Goal: Transaction & Acquisition: Purchase product/service

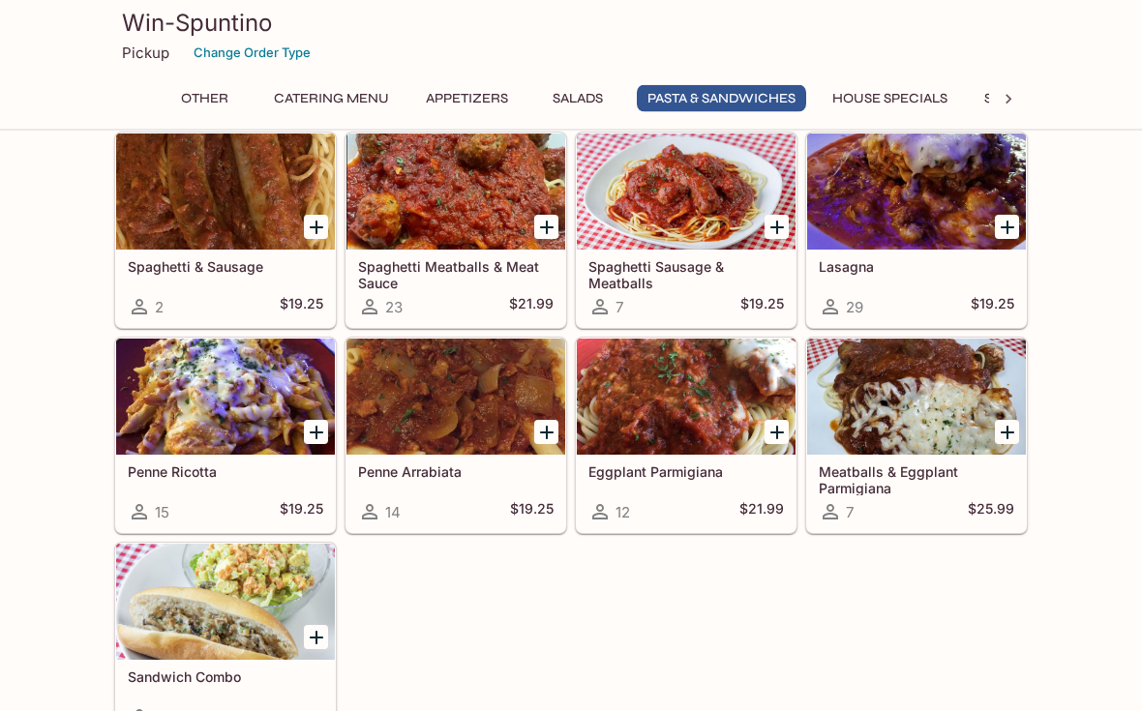
scroll to position [2411, 0]
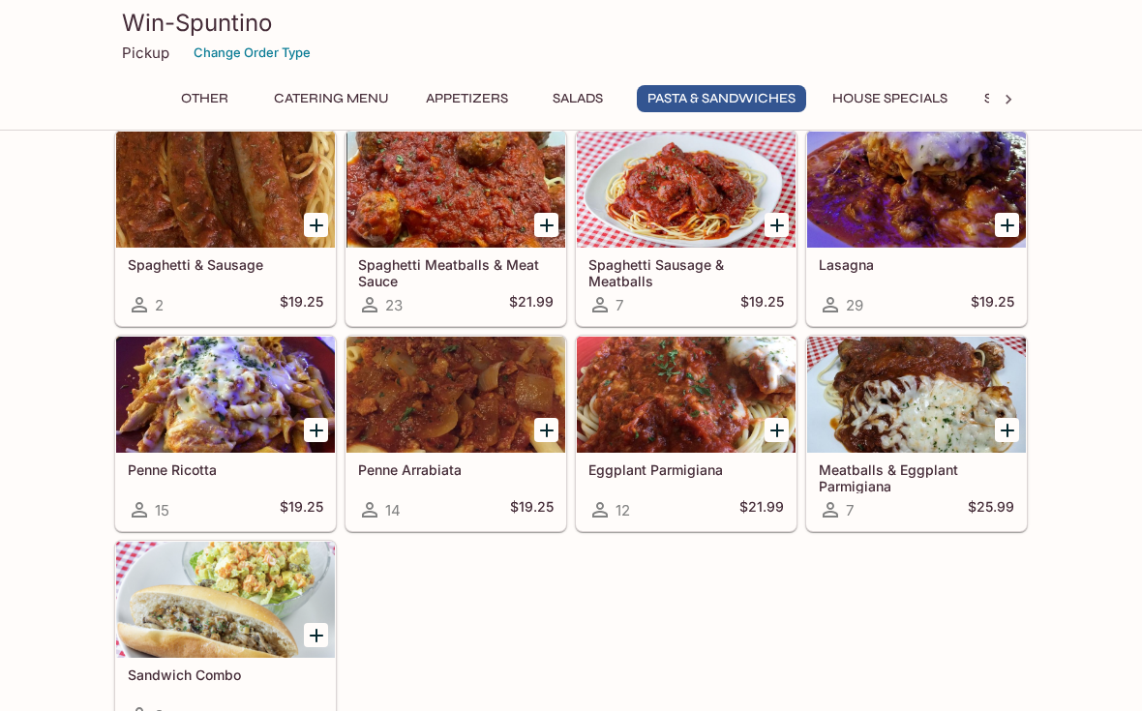
click at [479, 408] on div at bounding box center [455, 395] width 219 height 116
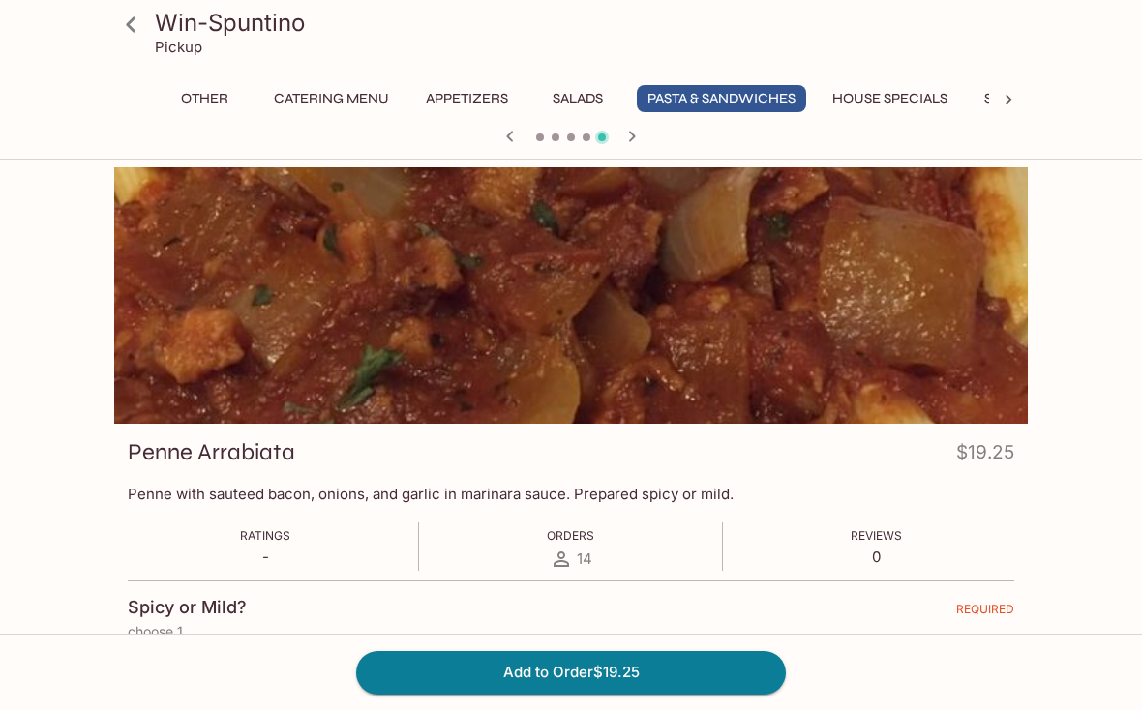
click at [132, 12] on icon at bounding box center [131, 25] width 34 height 34
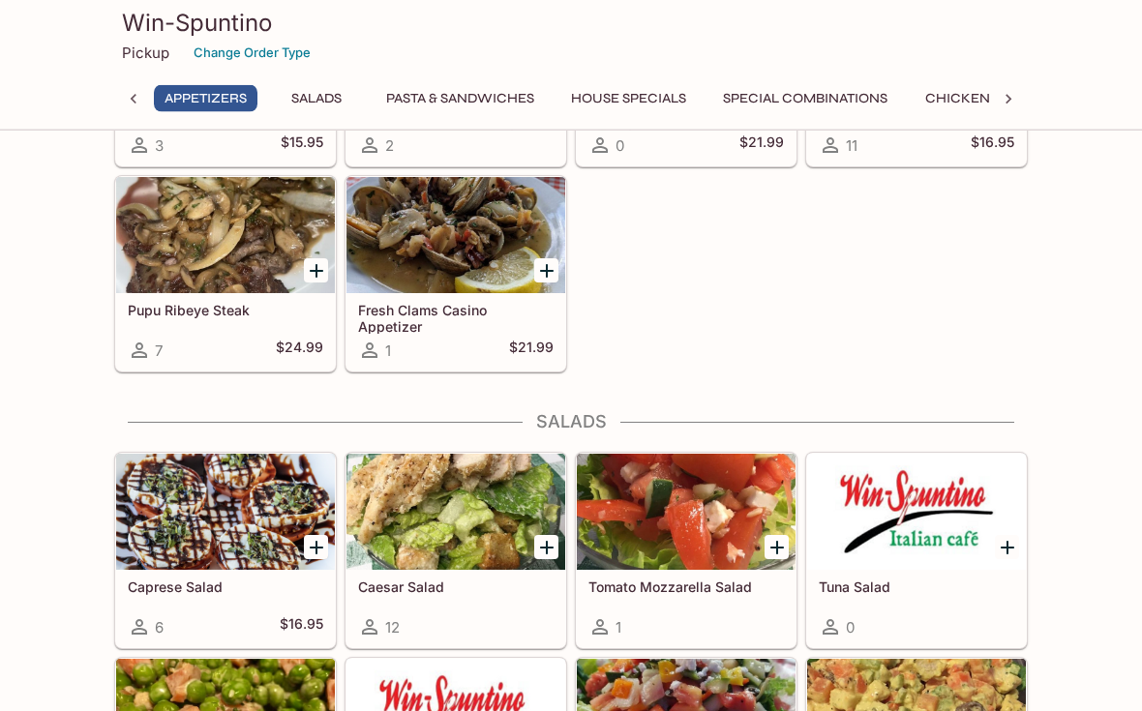
scroll to position [990, 0]
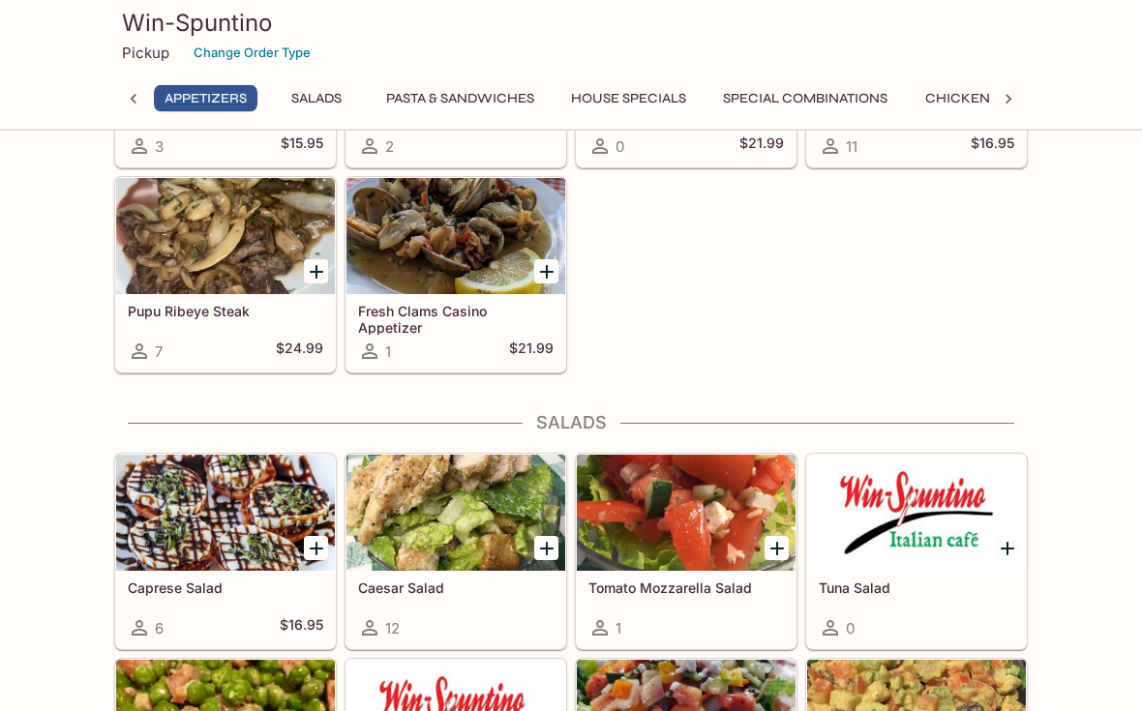
click at [648, 97] on button "House Specials" at bounding box center [628, 98] width 136 height 27
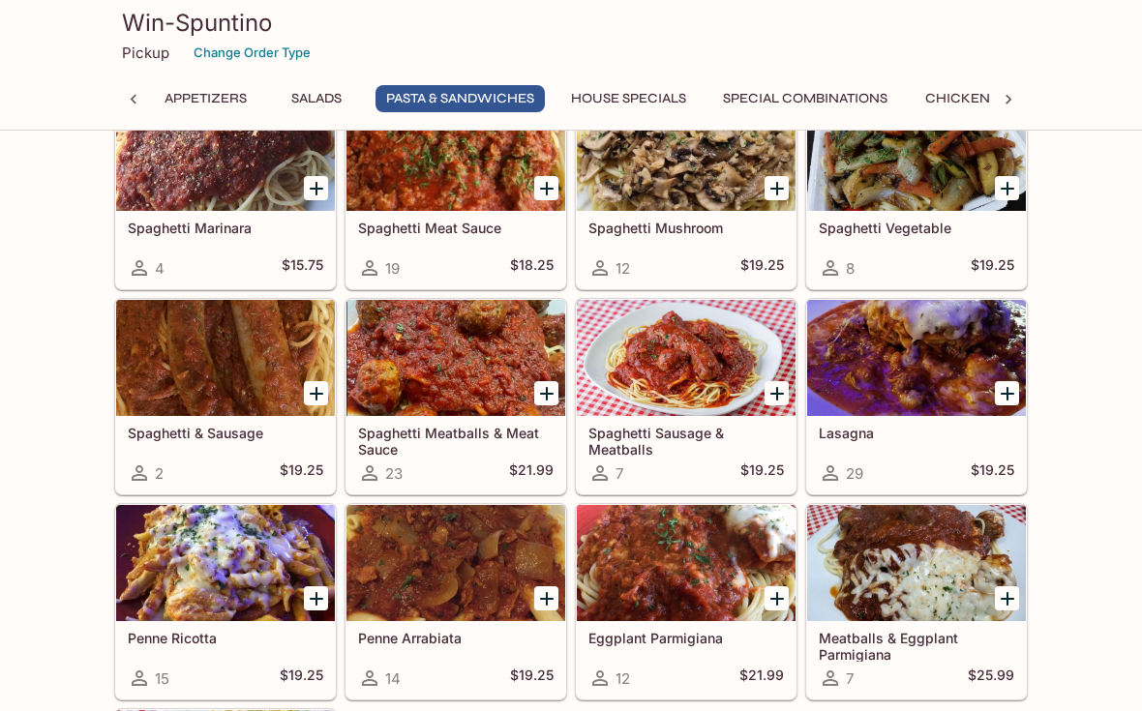
scroll to position [2237, 0]
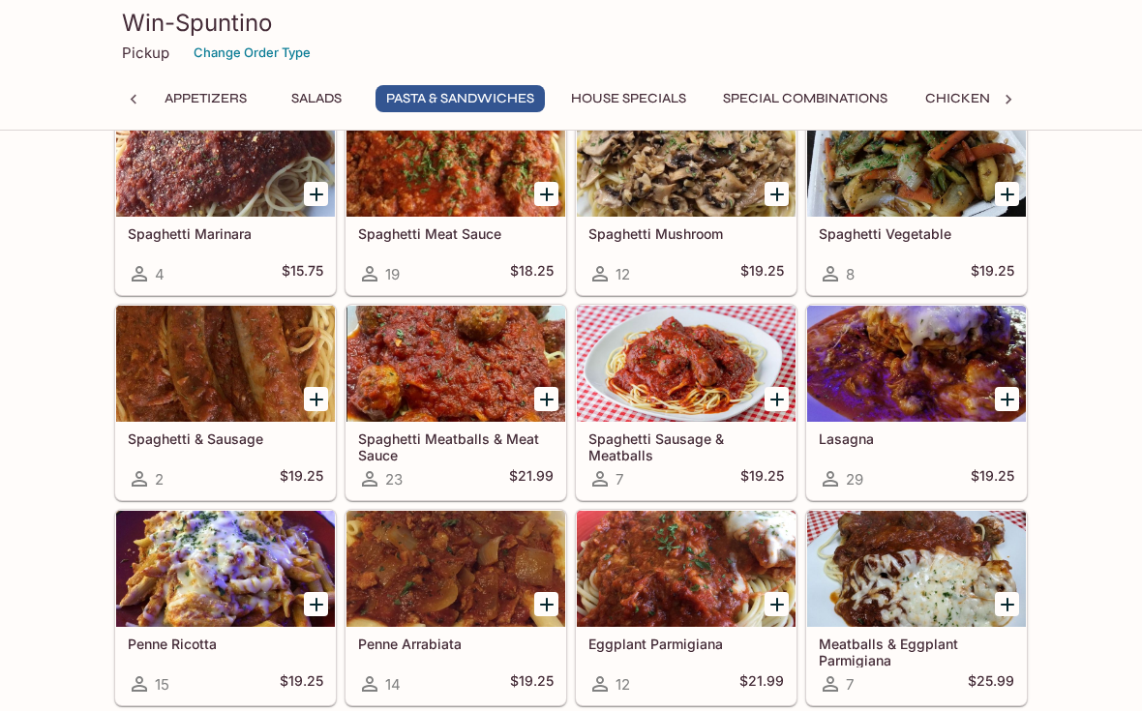
click at [958, 361] on div at bounding box center [916, 364] width 219 height 116
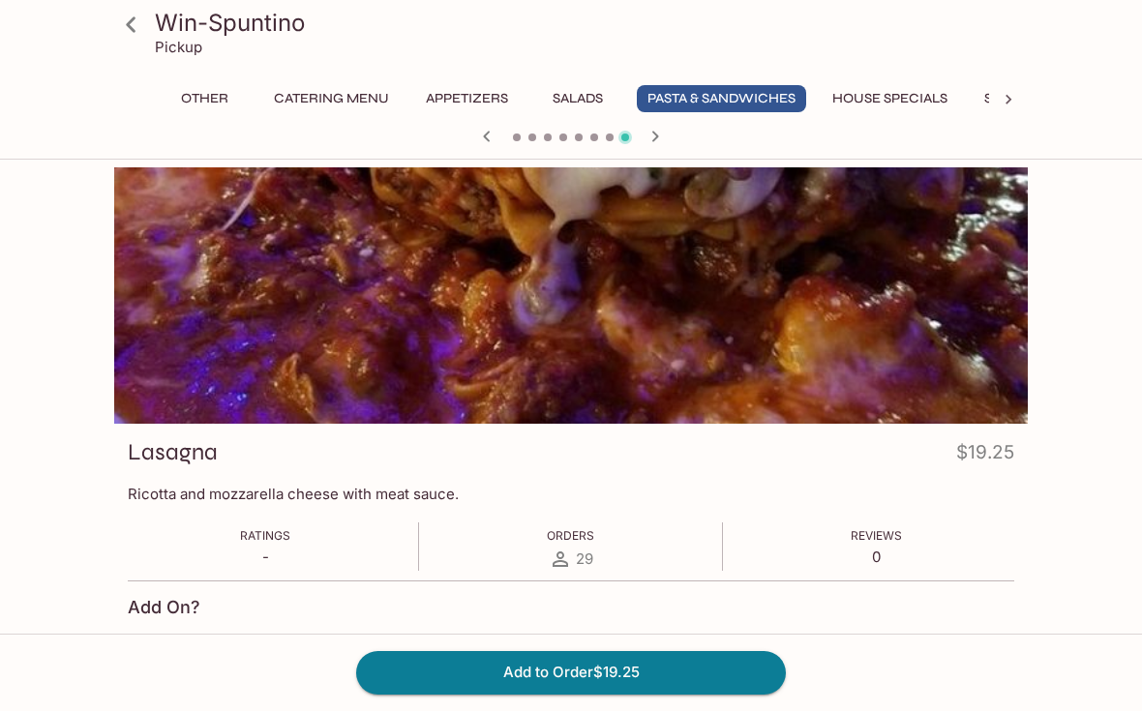
click at [908, 87] on button "House Specials" at bounding box center [889, 98] width 136 height 27
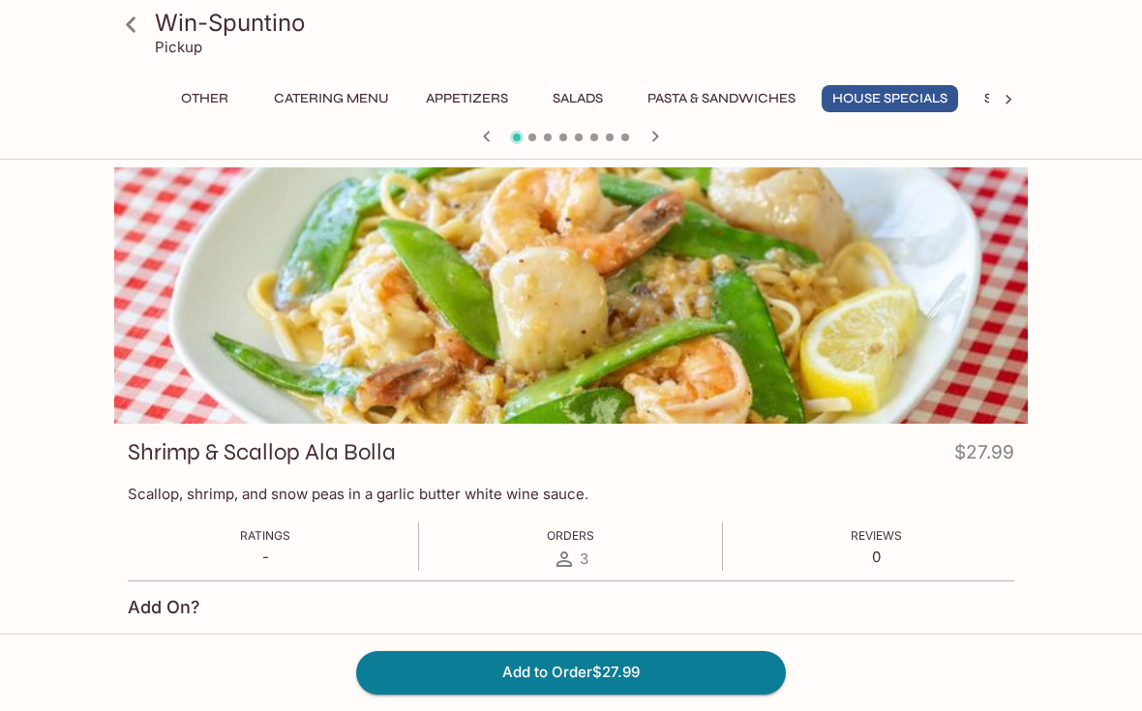
click at [478, 100] on button "Appetizers" at bounding box center [467, 98] width 104 height 27
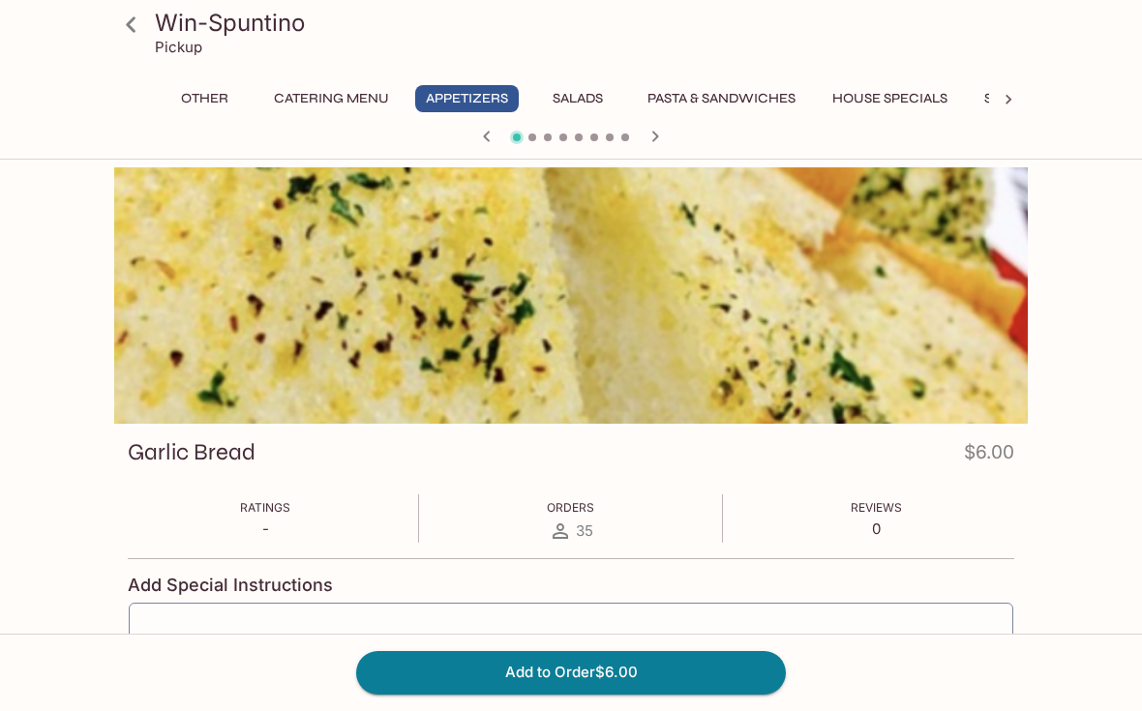
click at [1014, 95] on icon at bounding box center [1007, 99] width 19 height 19
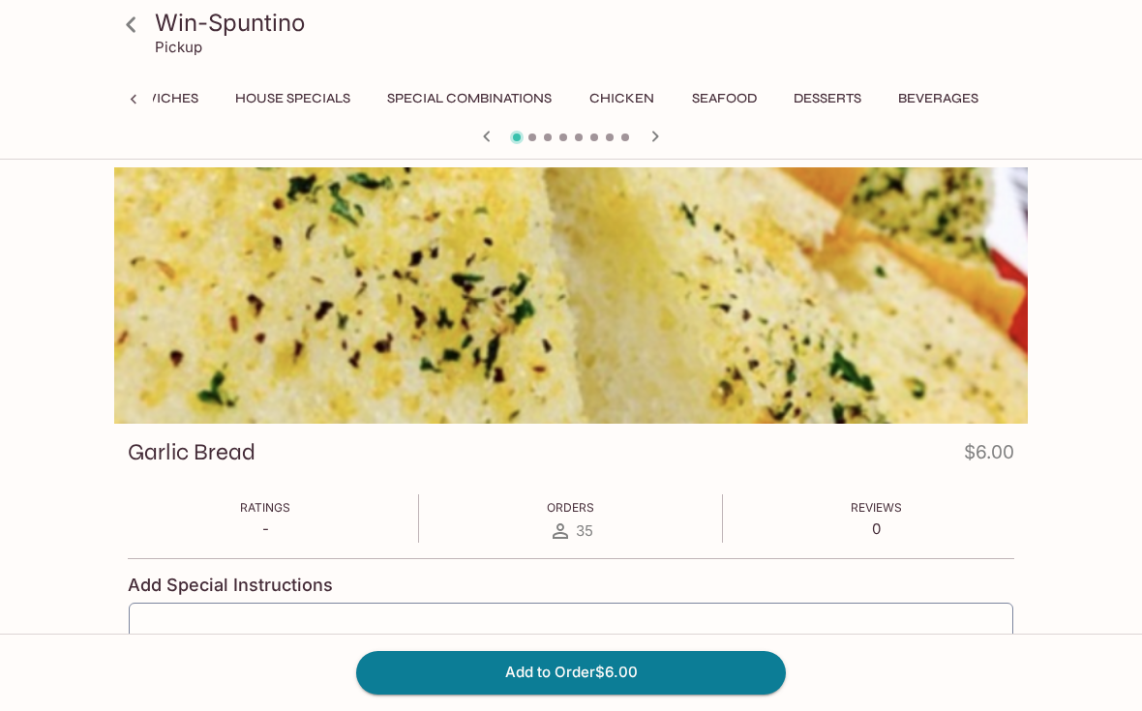
click at [463, 101] on button "Special Combinations" at bounding box center [469, 98] width 186 height 27
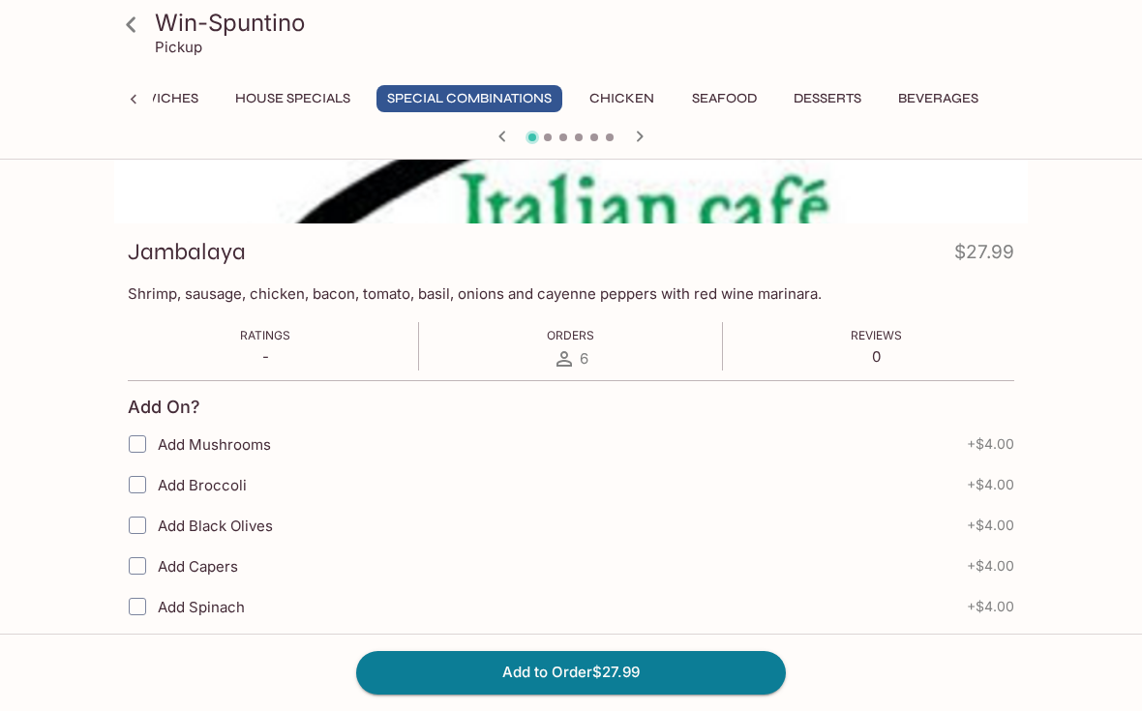
scroll to position [199, 0]
click at [729, 104] on button "Seafood" at bounding box center [723, 98] width 87 height 27
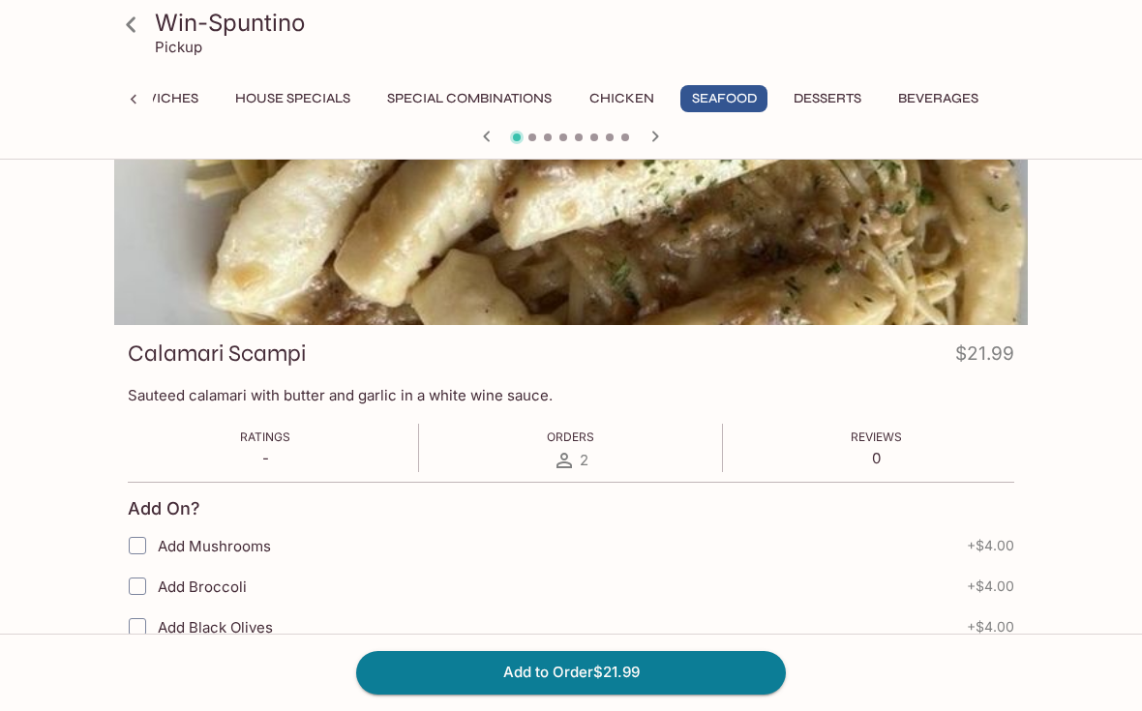
scroll to position [0, 0]
